Goal: Book appointment/travel/reservation

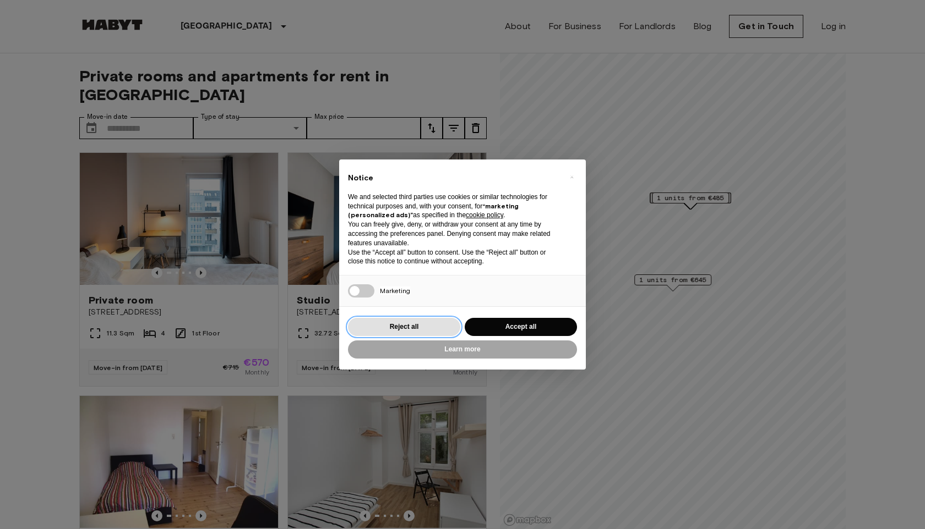
click at [424, 329] on button "Reject all" at bounding box center [404, 327] width 112 height 18
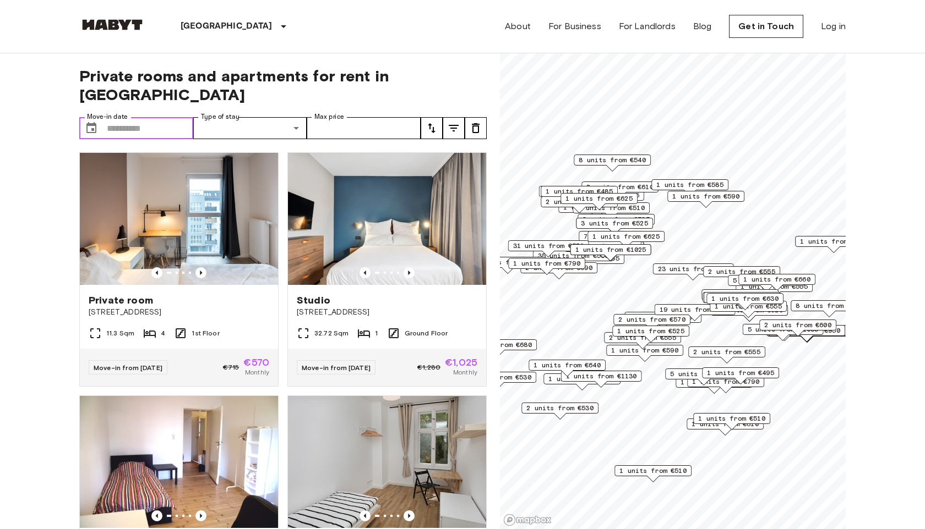
click at [177, 117] on input "Move-in date" at bounding box center [150, 128] width 86 height 22
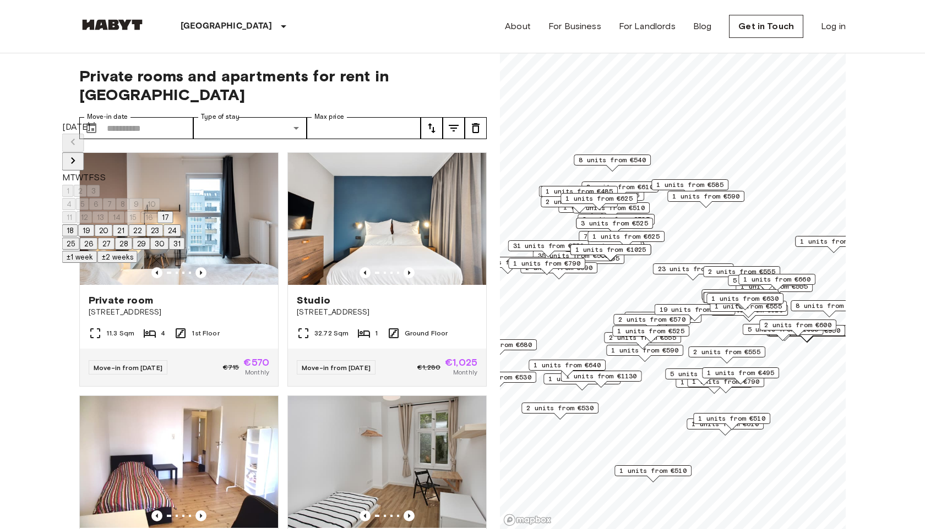
click at [80, 154] on icon "Next month" at bounding box center [73, 160] width 13 height 13
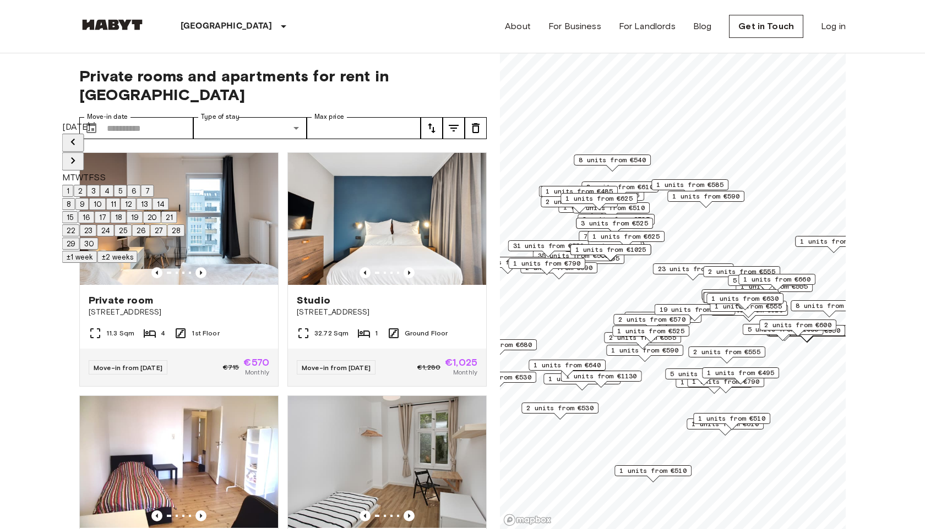
click at [80, 154] on icon "Next month" at bounding box center [73, 160] width 13 height 13
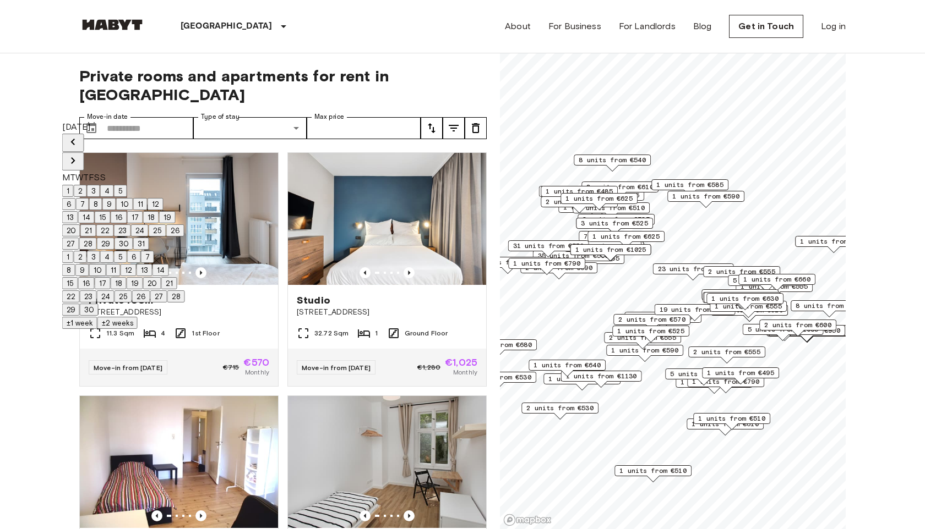
click at [80, 154] on icon "Next month" at bounding box center [73, 160] width 13 height 13
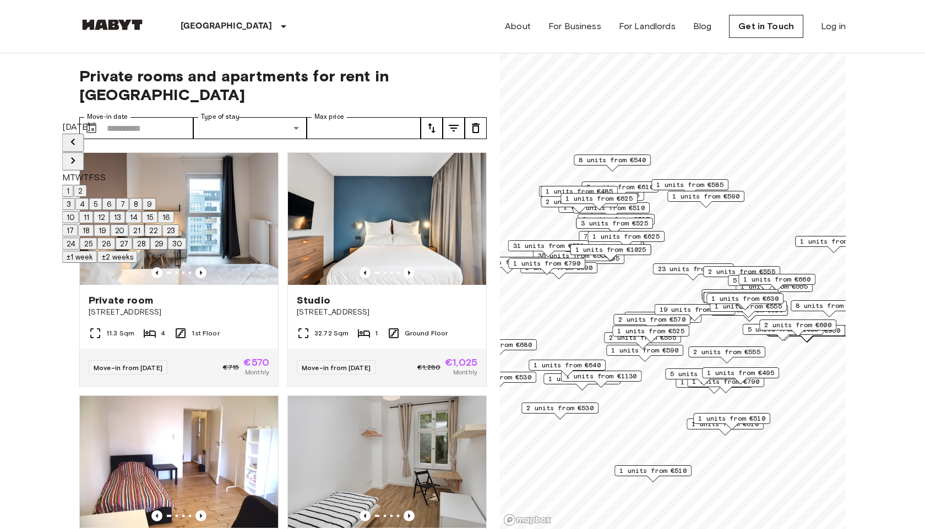
click at [74, 185] on button "1" at bounding box center [68, 191] width 12 height 12
type input "**********"
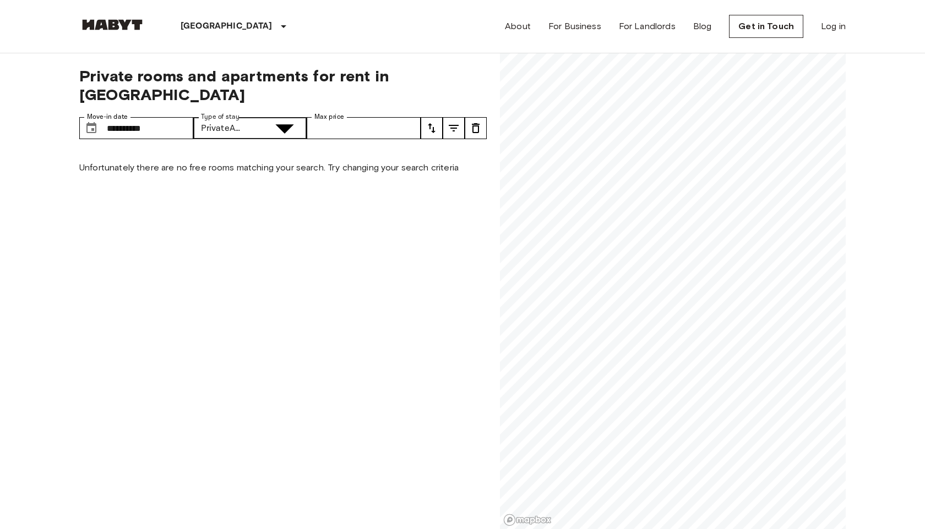
type input "**********"
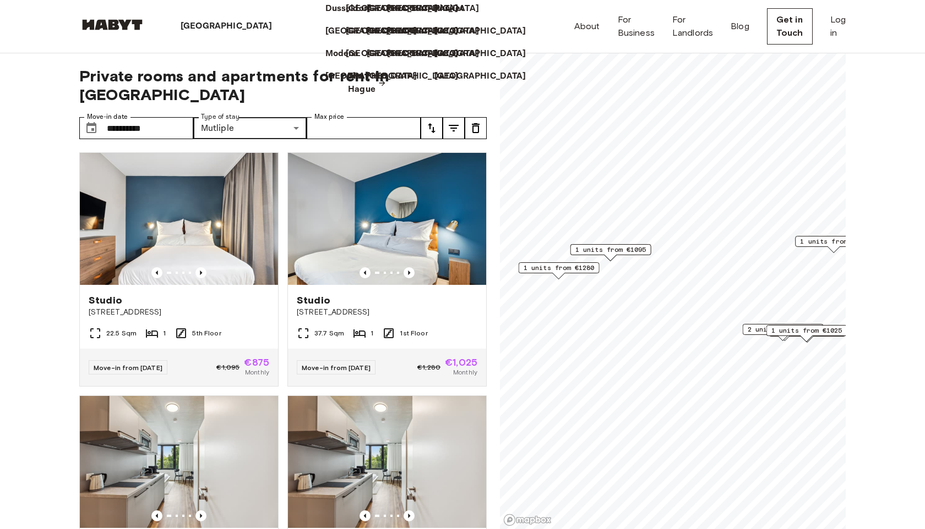
click at [348, 96] on p "The Hague" at bounding box center [362, 83] width 28 height 26
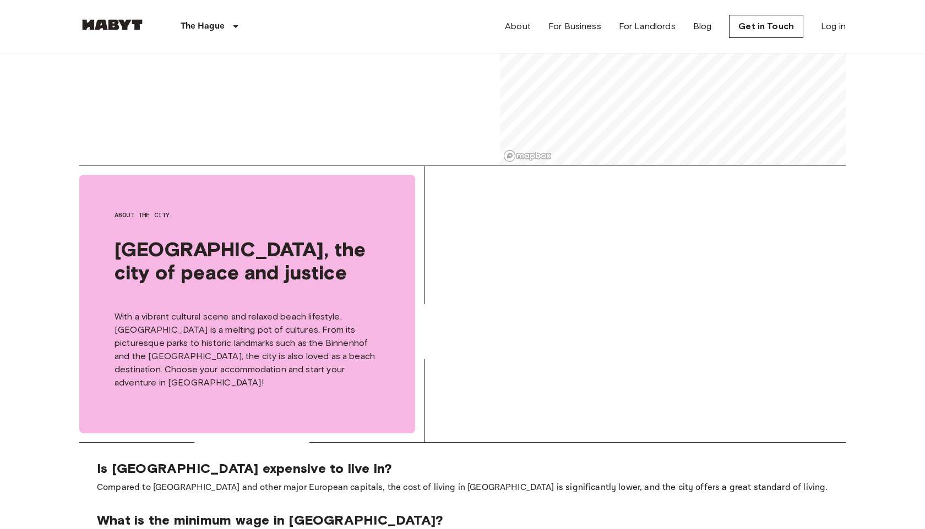
scroll to position [599, 0]
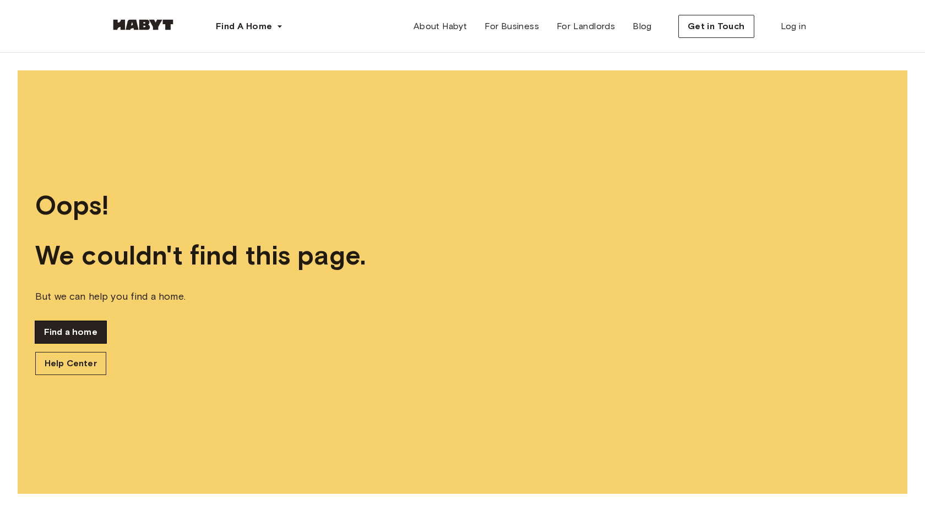
click at [79, 335] on link "Find a home" at bounding box center [70, 332] width 71 height 22
